Goal: Information Seeking & Learning: Learn about a topic

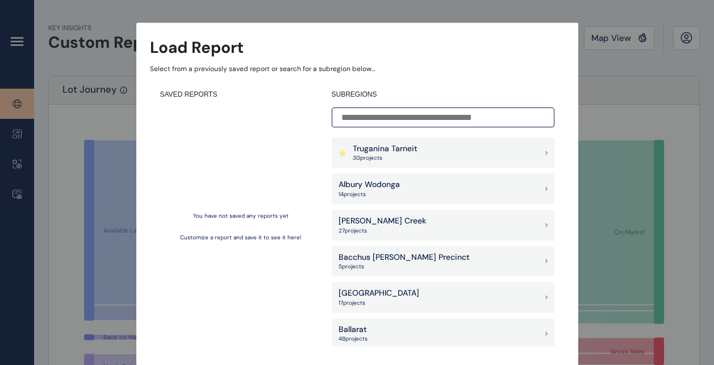
click at [474, 153] on div "Truganina Tarneit 30 project s" at bounding box center [443, 153] width 223 height 31
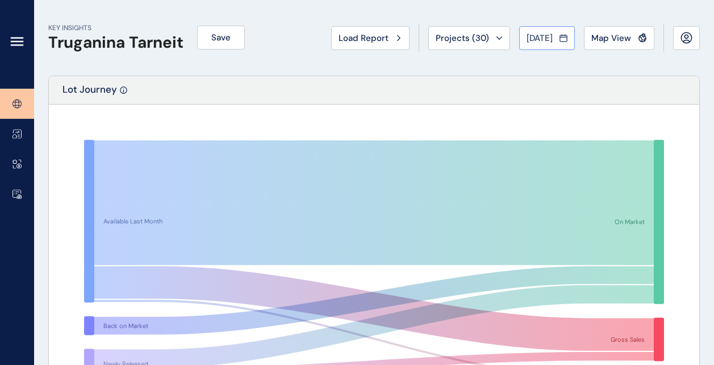
click at [538, 47] on button "[DATE]" at bounding box center [547, 38] width 56 height 24
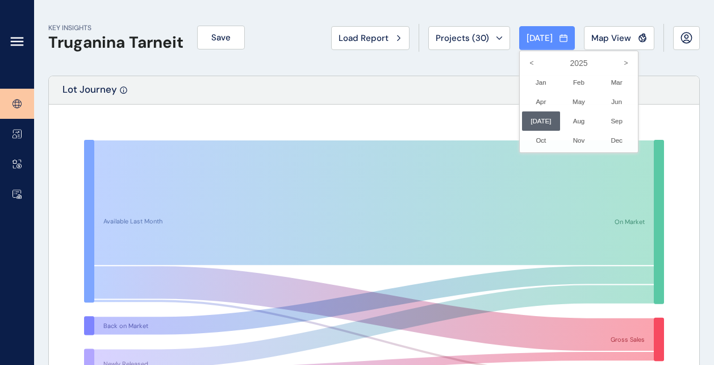
click at [540, 39] on div at bounding box center [357, 182] width 714 height 365
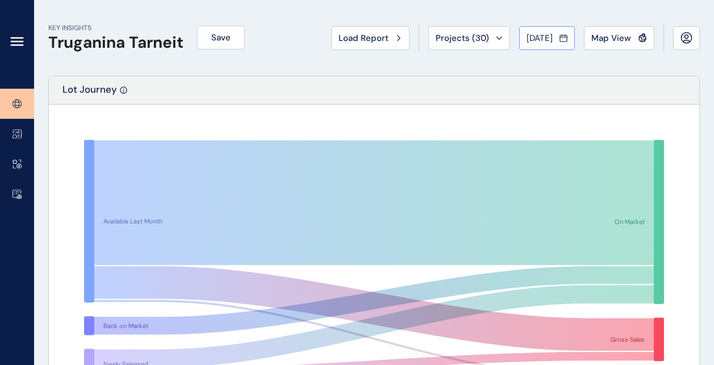
click at [531, 40] on span "[DATE]" at bounding box center [540, 37] width 26 height 11
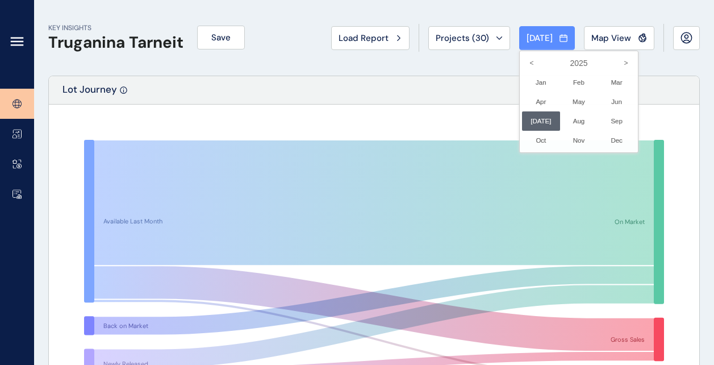
click at [470, 79] on div at bounding box center [357, 182] width 714 height 365
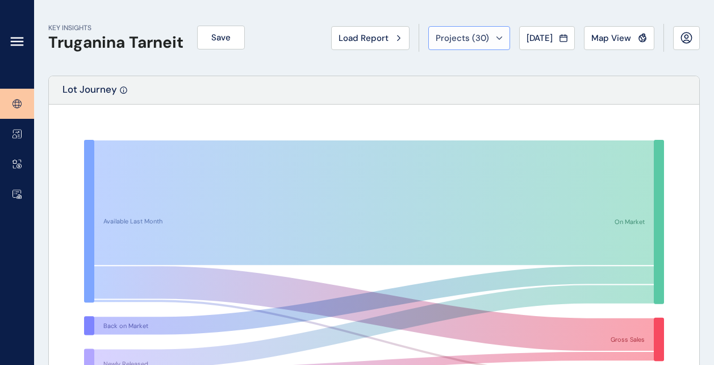
click at [478, 44] on button "Projects ( 30 )" at bounding box center [469, 38] width 82 height 24
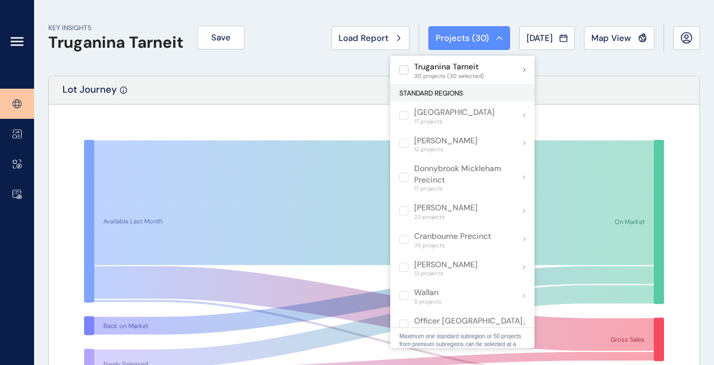
click at [315, 66] on div "KEY INSIGHTS Truganina Tarneit Save Load Report Projects ( 30 ) [DATE] 2025 < >…" at bounding box center [374, 38] width 652 height 76
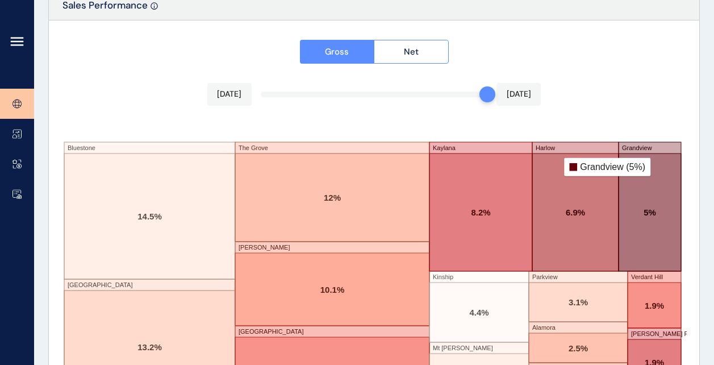
scroll to position [2027, 0]
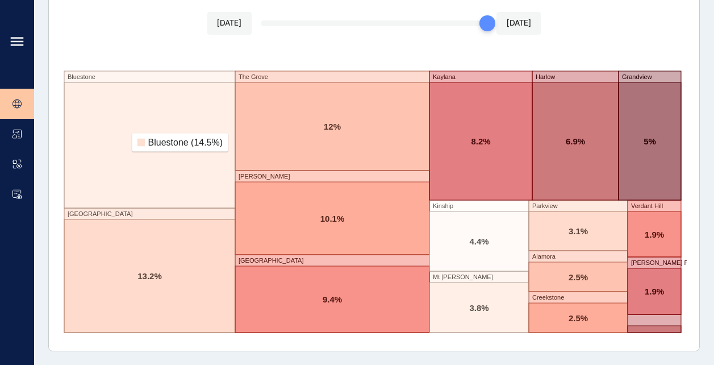
click at [127, 143] on rect at bounding box center [149, 145] width 171 height 126
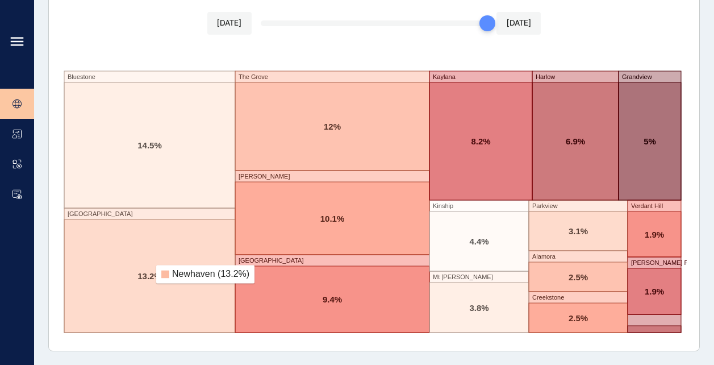
click at [149, 273] on rect at bounding box center [149, 275] width 171 height 113
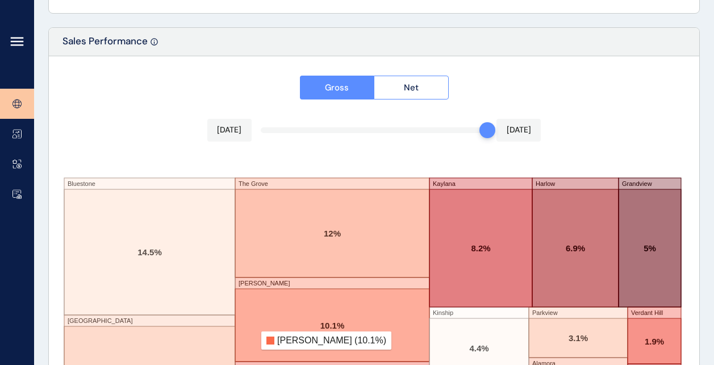
scroll to position [1800, 0]
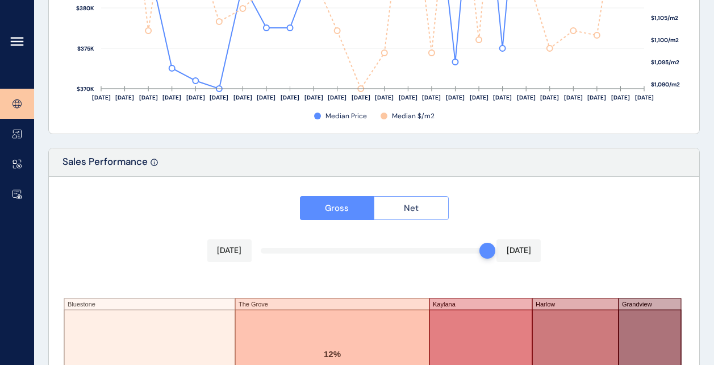
click at [407, 210] on span "Net" at bounding box center [411, 207] width 15 height 11
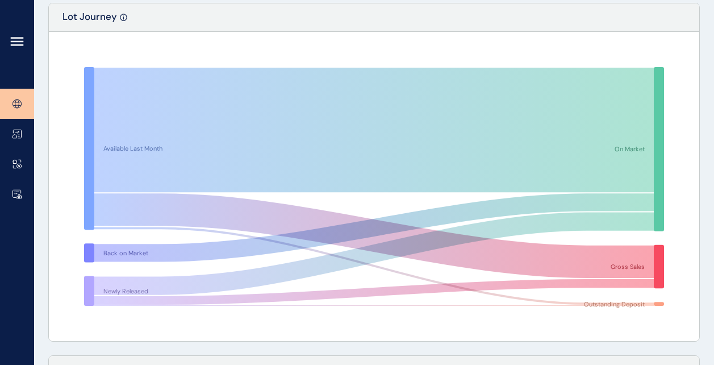
scroll to position [0, 0]
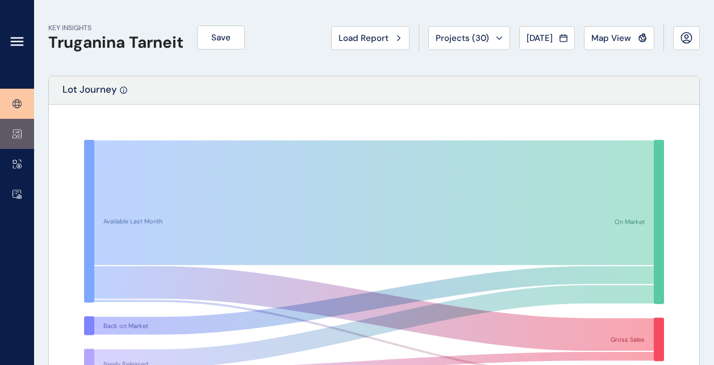
click at [14, 132] on icon at bounding box center [17, 134] width 9 height 10
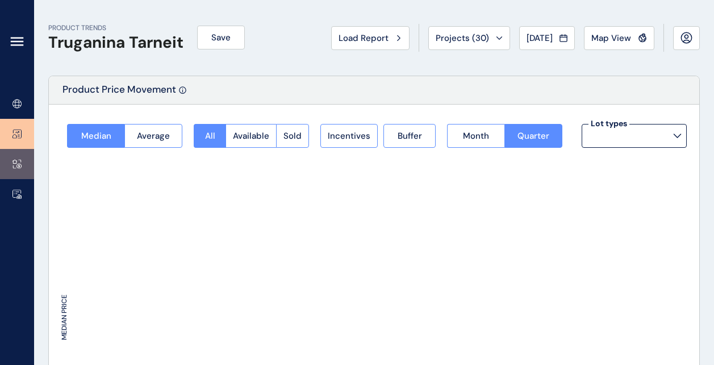
type input "**********"
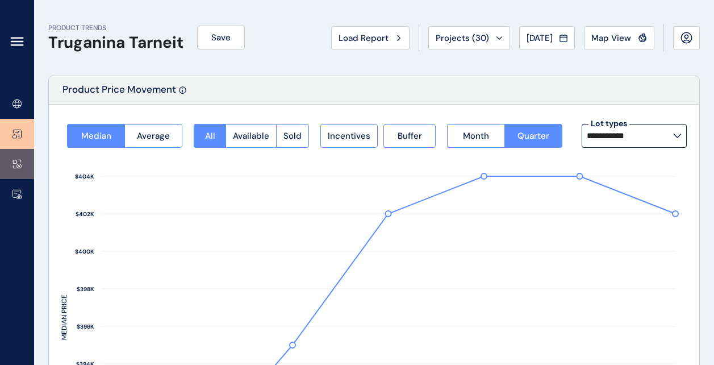
click at [13, 159] on icon at bounding box center [17, 164] width 9 height 10
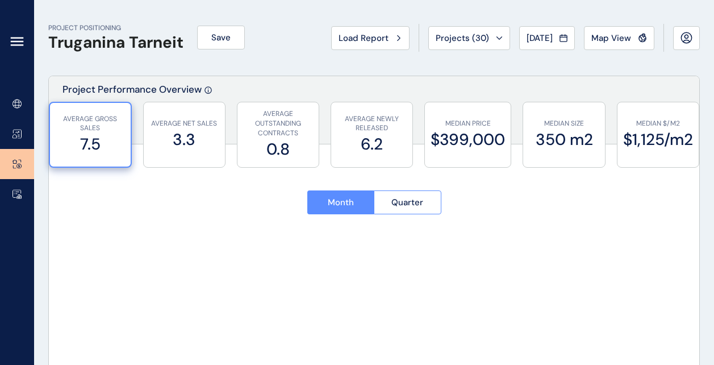
type input "*********"
click at [14, 193] on icon at bounding box center [17, 194] width 9 height 10
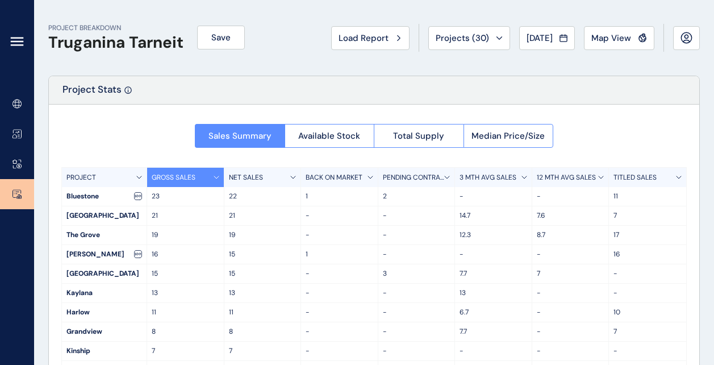
click at [253, 178] on p "NET SALES" at bounding box center [246, 178] width 34 height 10
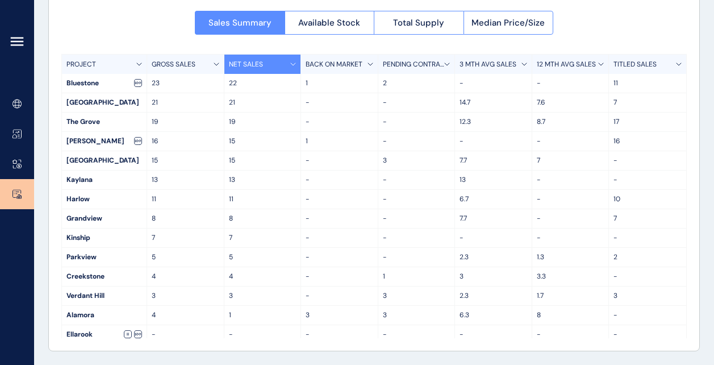
click at [92, 29] on div "Sales Summary Available Stock Total Supply Median Price/Size PROJECT GROSS SALE…" at bounding box center [374, 170] width 651 height 359
